Goal: Task Accomplishment & Management: Use online tool/utility

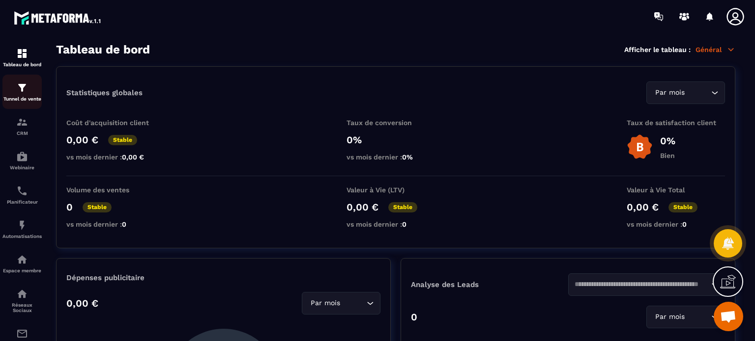
click at [24, 86] on img at bounding box center [22, 88] width 12 height 12
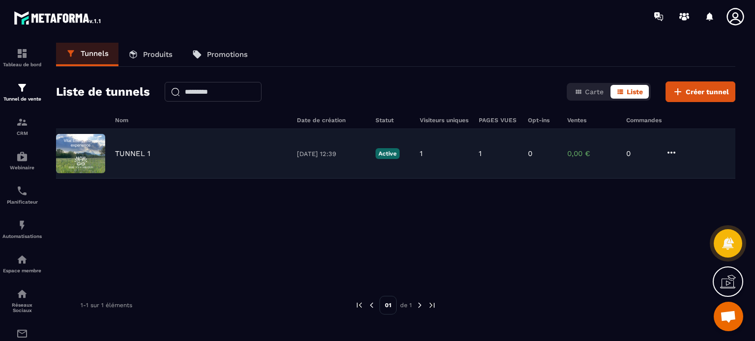
click at [149, 154] on div "TUNNEL 1" at bounding box center [201, 153] width 172 height 9
click at [126, 154] on p "TUNNEL 1" at bounding box center [132, 153] width 35 height 9
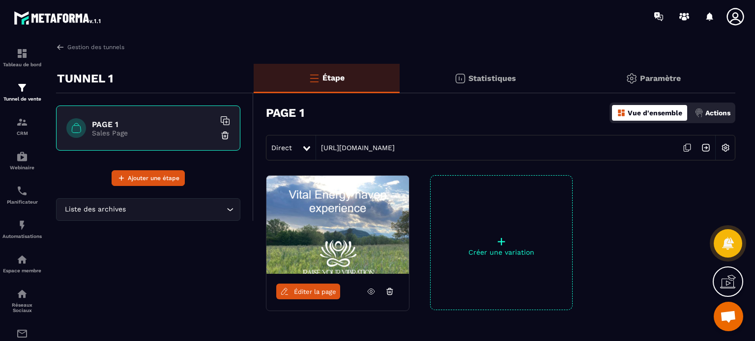
click at [371, 290] on icon at bounding box center [370, 291] width 9 height 9
click at [153, 182] on span "Ajouter une étape" at bounding box center [154, 178] width 52 height 10
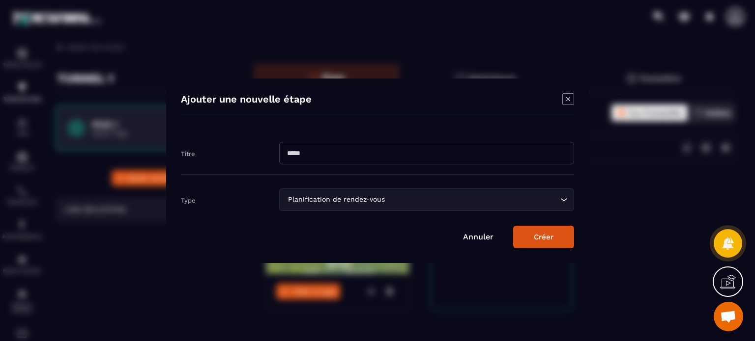
click at [309, 157] on input "Modal window" at bounding box center [426, 153] width 295 height 23
type input "**********"
click at [539, 226] on button "Créer" at bounding box center [543, 237] width 61 height 23
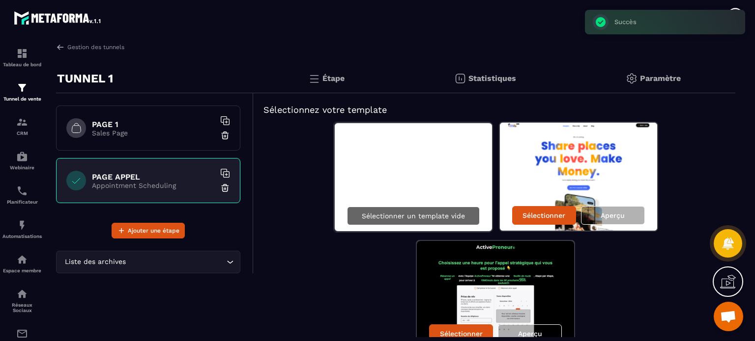
click at [364, 212] on p "Sélectionner un template vide" at bounding box center [413, 216] width 103 height 8
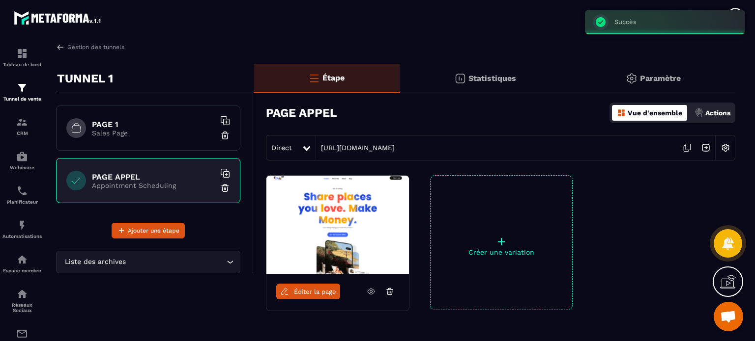
click at [328, 296] on link "Éditer la page" at bounding box center [308, 292] width 64 height 16
